Goal: Task Accomplishment & Management: Complete application form

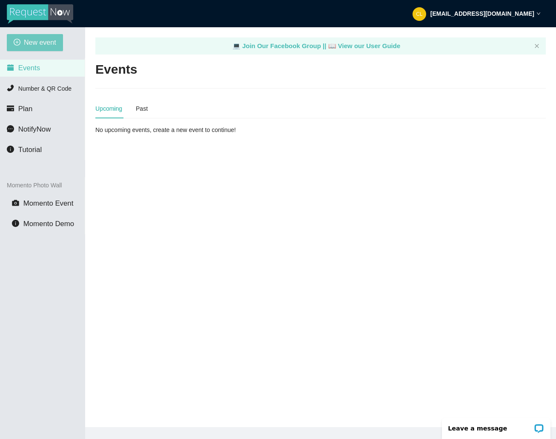
click at [28, 46] on span "New event" at bounding box center [40, 42] width 32 height 11
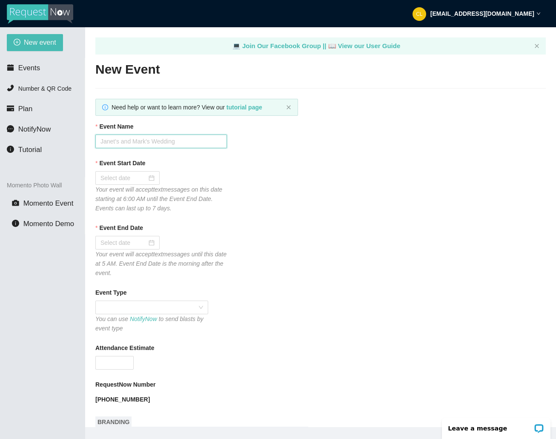
click at [165, 140] on input "Event Name" at bounding box center [160, 141] width 131 height 14
type input "Club Cafe Saturdays W/ DJ [PERSON_NAME]"
click at [121, 173] on div at bounding box center [127, 178] width 64 height 14
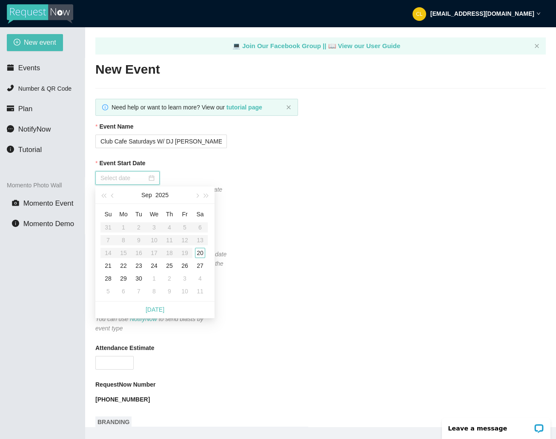
click at [124, 177] on input "Event Start Date" at bounding box center [123, 177] width 46 height 9
type input "[DATE]"
click at [200, 252] on div "20" at bounding box center [200, 253] width 10 height 10
type input "[DATE]"
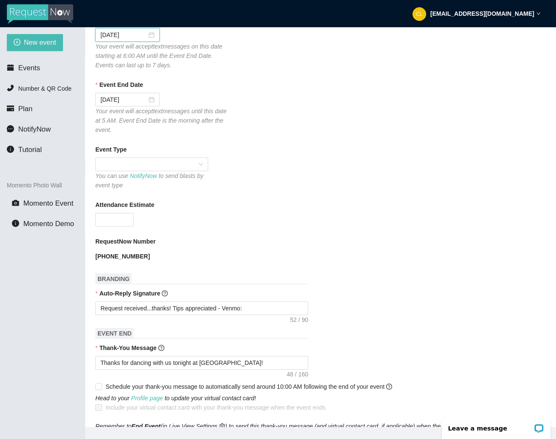
scroll to position [145, 0]
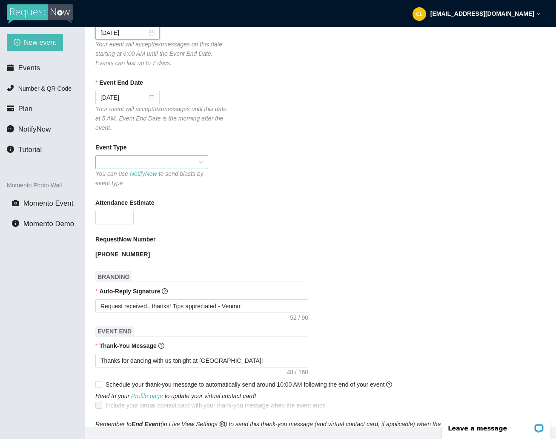
click at [190, 157] on span at bounding box center [151, 162] width 103 height 13
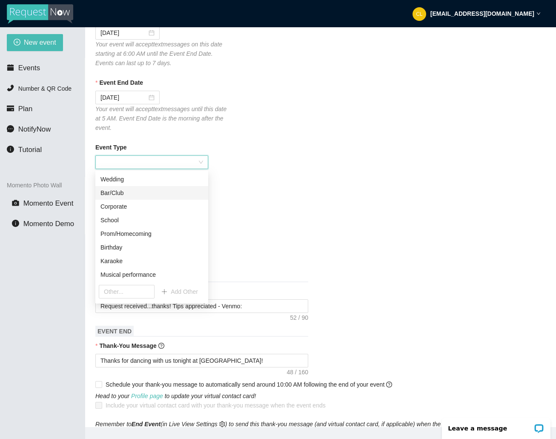
click at [138, 193] on div "Bar/Club" at bounding box center [151, 192] width 103 height 9
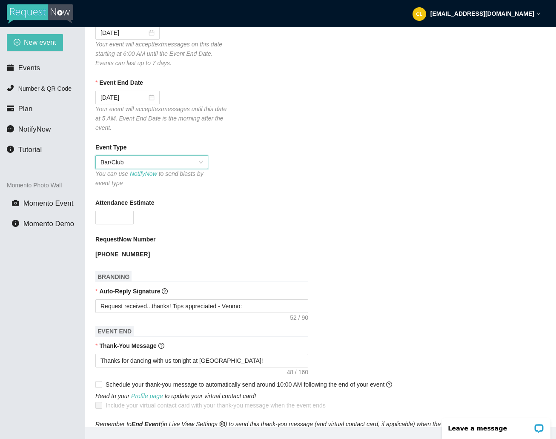
click at [307, 174] on div "Event Type Bar/Club Bar/Club You can use NotifyNow to send blasts by event type" at bounding box center [320, 165] width 450 height 45
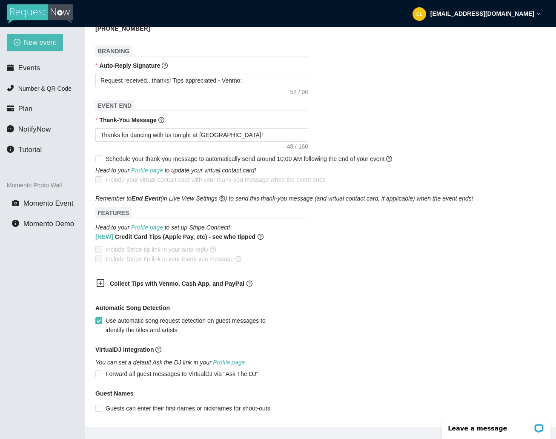
scroll to position [371, 0]
click at [157, 280] on b "Collect Tips with Venmo, Cash App, and PayPal" at bounding box center [177, 283] width 134 height 7
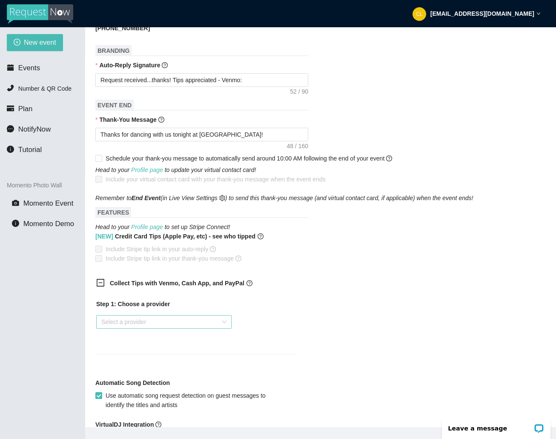
click at [138, 319] on input "search" at bounding box center [160, 321] width 119 height 13
click at [147, 353] on div "Venmo" at bounding box center [163, 352] width 125 height 9
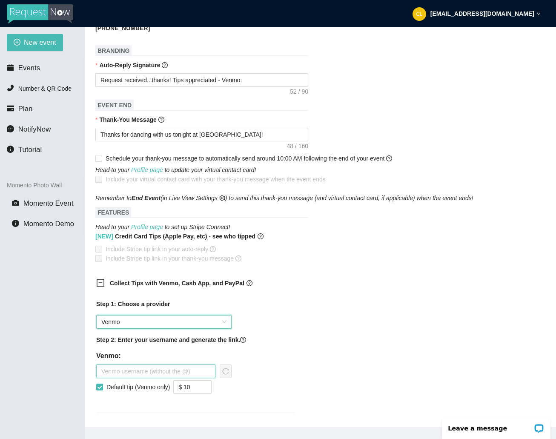
click at [144, 367] on input "text" at bounding box center [155, 371] width 119 height 14
click at [226, 371] on icon "reload" at bounding box center [225, 371] width 7 height 7
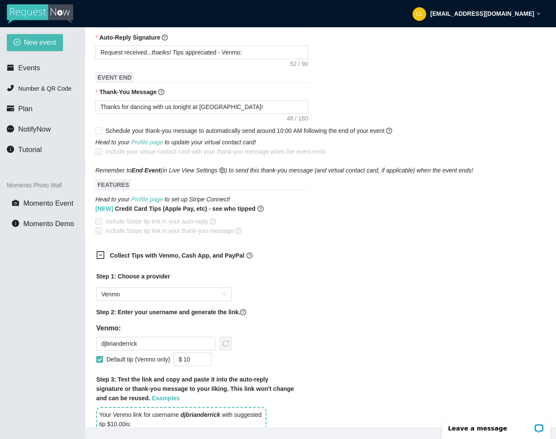
scroll to position [463, 0]
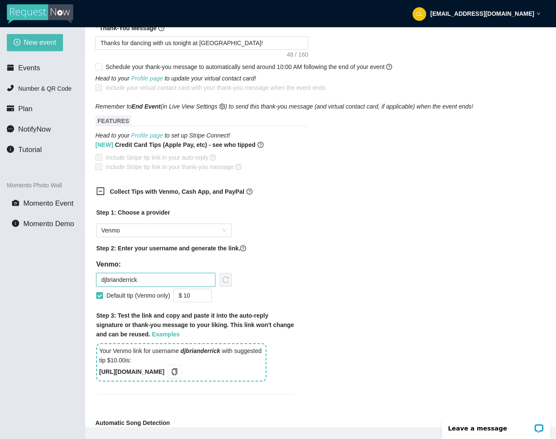
click at [181, 282] on input "djbrianderrick" at bounding box center [155, 280] width 119 height 14
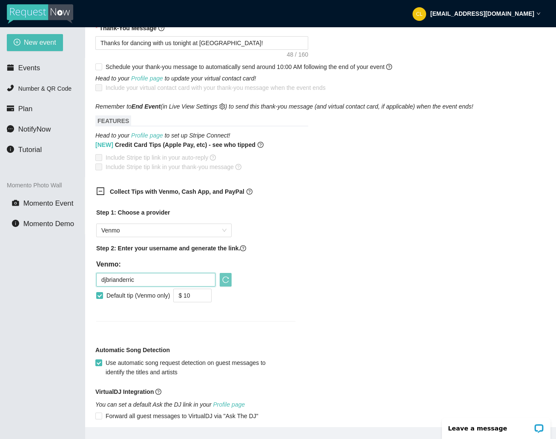
type input "djbrianderrick"
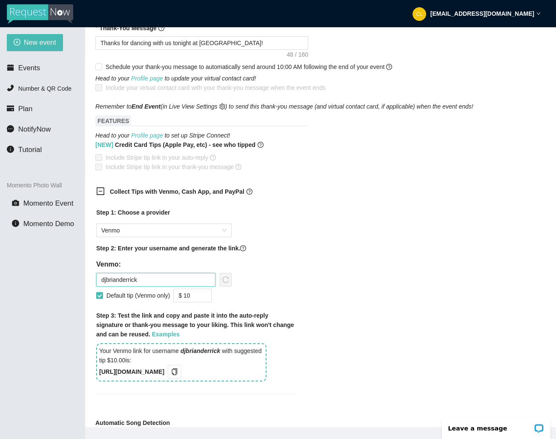
click at [179, 279] on input "djbrianderrick" at bounding box center [155, 280] width 119 height 14
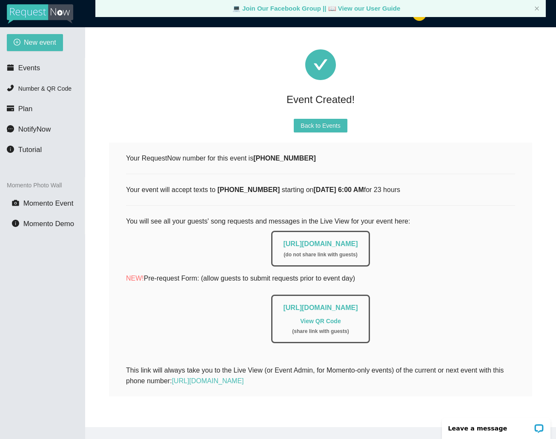
scroll to position [27, 0]
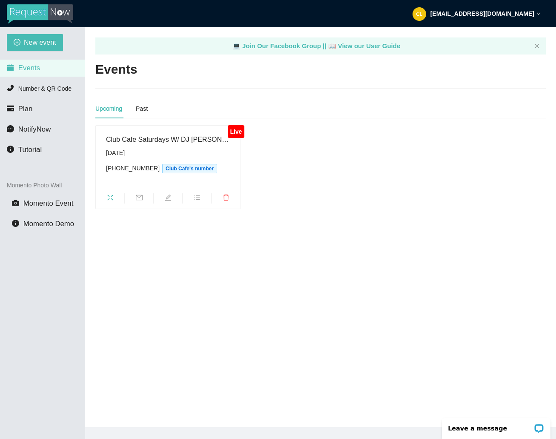
click at [162, 197] on span "edit" at bounding box center [168, 198] width 29 height 9
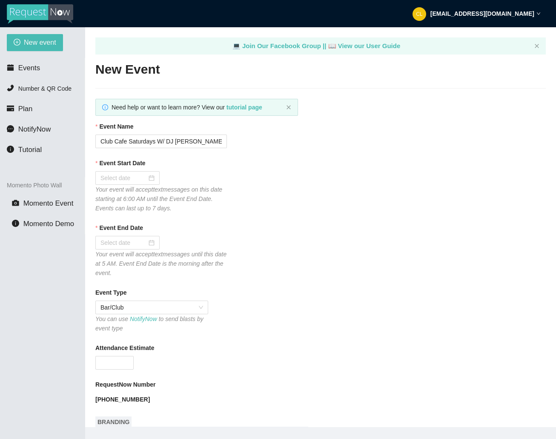
type textarea "[URL][DOMAIN_NAME]"
type input "Club Cafe Saturdays W/ DJ [PERSON_NAME]"
type input "[DATE]"
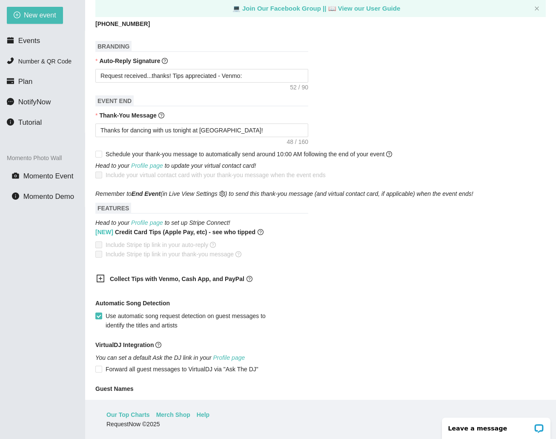
scroll to position [364, 0]
drag, startPoint x: 171, startPoint y: 286, endPoint x: 161, endPoint y: 290, distance: 10.7
click at [171, 282] on b "Collect Tips with Venmo, Cash App, and PayPal" at bounding box center [177, 278] width 134 height 7
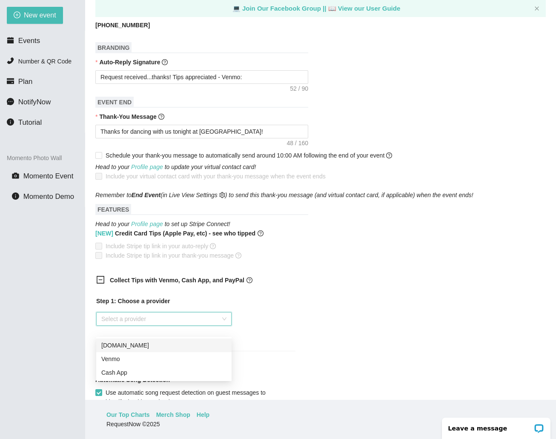
click at [120, 325] on input "search" at bounding box center [160, 318] width 119 height 13
click at [129, 358] on div "Venmo" at bounding box center [163, 358] width 125 height 9
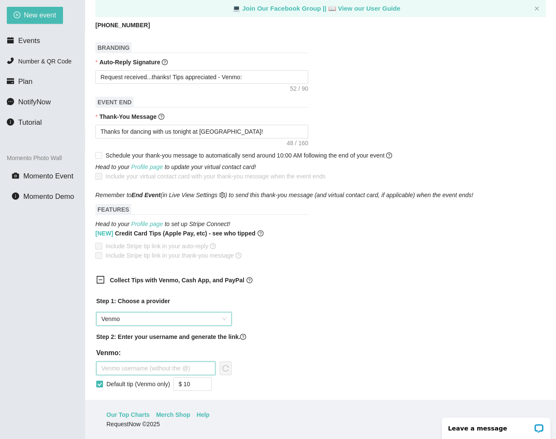
click at [138, 375] on input "text" at bounding box center [155, 368] width 119 height 14
type input "DJBrianDerrick"
click at [229, 371] on span "reload" at bounding box center [225, 368] width 11 height 7
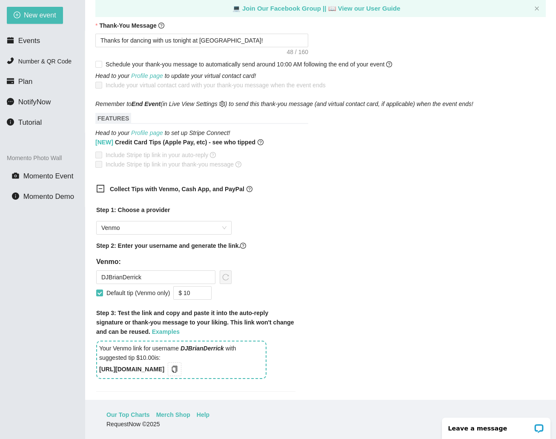
scroll to position [465, 0]
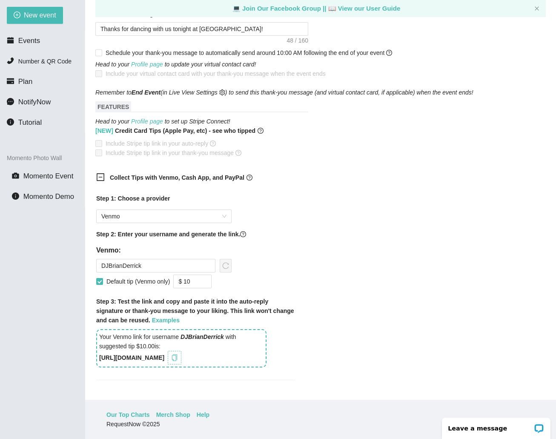
click at [181, 364] on button "button" at bounding box center [175, 358] width 14 height 14
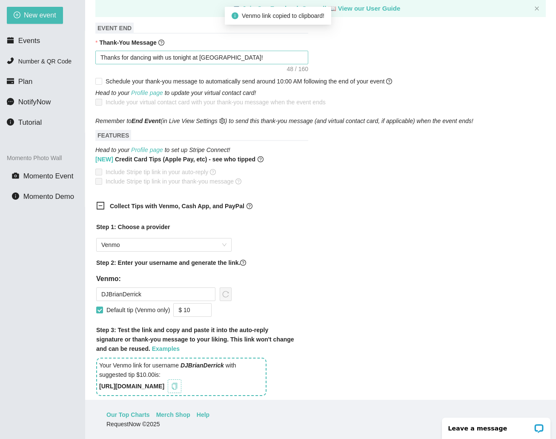
scroll to position [391, 0]
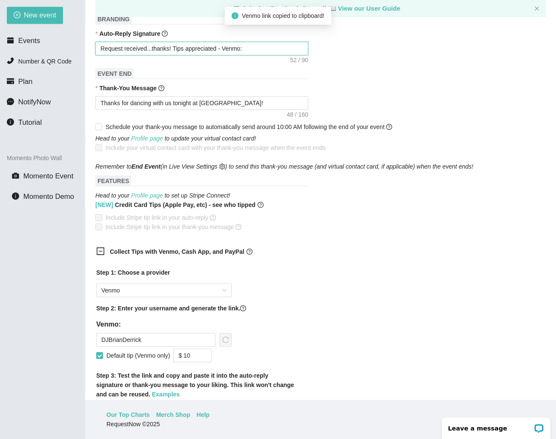
click at [260, 55] on textarea "Request received...thanks! Tips appreciated - Venmo:" at bounding box center [201, 49] width 213 height 14
type textarea "Request received...thanks! Tips appreciated - Venmo:"
paste textarea "[URL][DOMAIN_NAME]"
type textarea "Request received...thanks! Tips appreciated - Venmo: [URL][DOMAIN_NAME]"
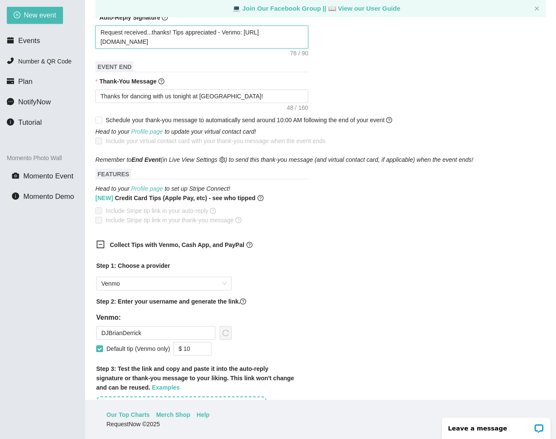
scroll to position [406, 0]
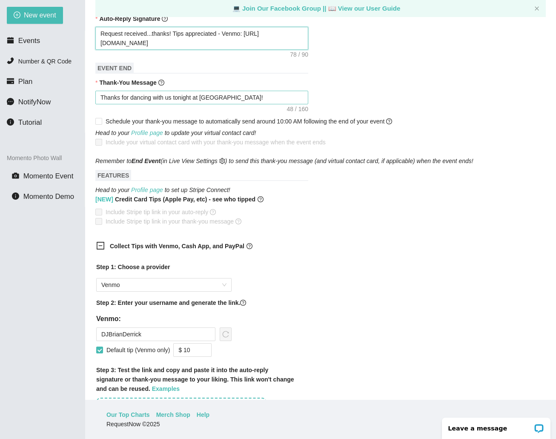
type textarea "Request received...thanks! Tips appreciated - Venmo: [URL][DOMAIN_NAME]"
click at [253, 104] on textarea "Thanks for dancing with us tonight at [GEOGRAPHIC_DATA]!" at bounding box center [201, 98] width 213 height 14
type textarea "Thanks for dancing with us tonight at [GEOGRAPHIC_DATA]!"
paste textarea "[URL][DOMAIN_NAME]"
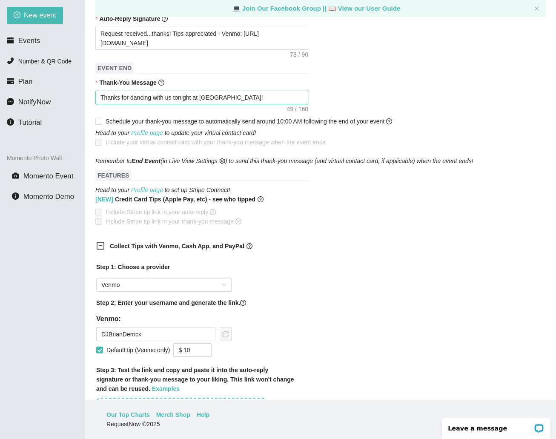
type textarea "Thanks for dancing with us tonight at Club Cafe! [URL][DOMAIN_NAME]"
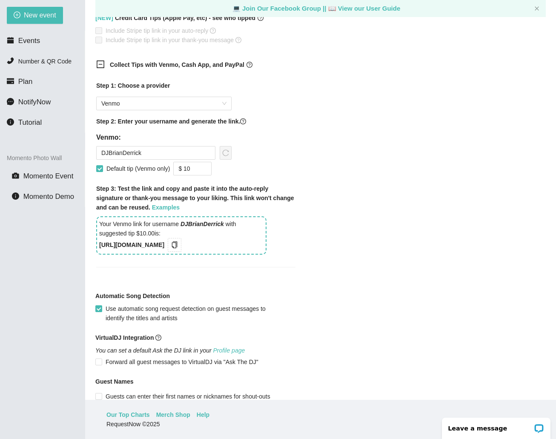
scroll to position [701, 0]
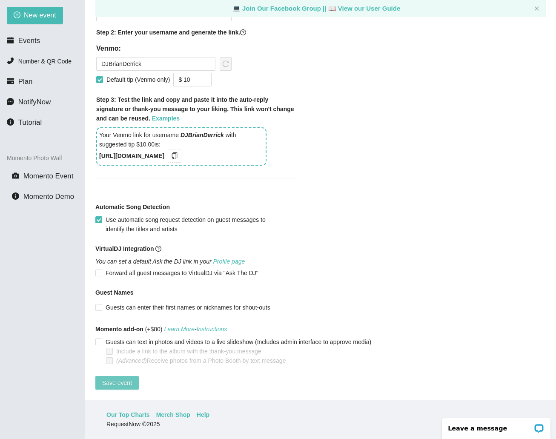
type textarea "Thanks for dancing with us tonight at Club Cafe! [URL][DOMAIN_NAME]"
click at [123, 380] on span "Save event" at bounding box center [117, 382] width 30 height 9
click at [123, 378] on span "Save event" at bounding box center [117, 382] width 30 height 9
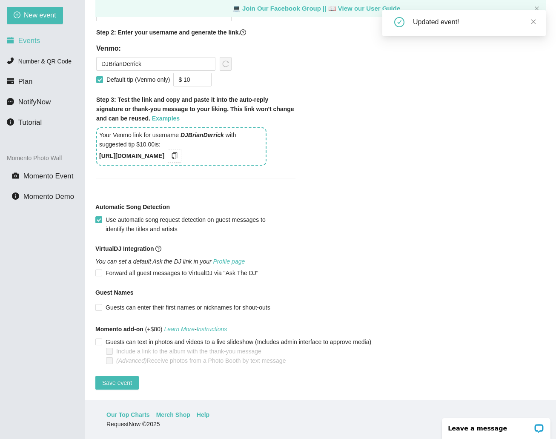
click at [30, 48] on li "Events" at bounding box center [42, 40] width 85 height 17
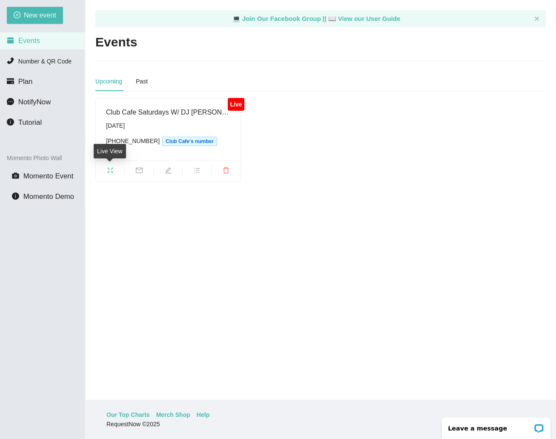
click at [105, 174] on span "fullscreen" at bounding box center [110, 171] width 29 height 9
